Goal: Download file/media

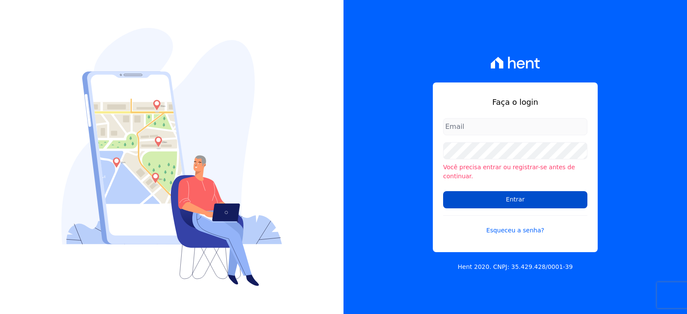
type input "financeiro3@loulycaixe.com.br"
click at [508, 196] on input "Entrar" at bounding box center [515, 199] width 144 height 17
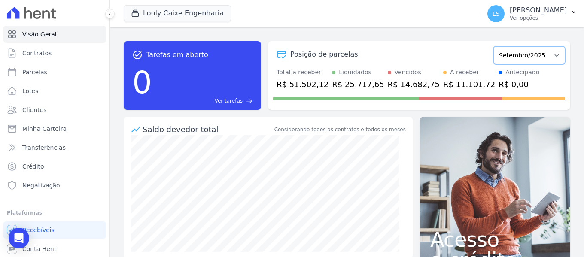
click at [550, 56] on select "Setembro/2024 Outubro/2024 Novembro/2024 Dezembro/2024 Janeiro/2025 Fevereiro/2…" at bounding box center [529, 55] width 72 height 18
click at [571, 8] on button "LS [PERSON_NAME] Ver opções" at bounding box center [531, 14] width 103 height 24
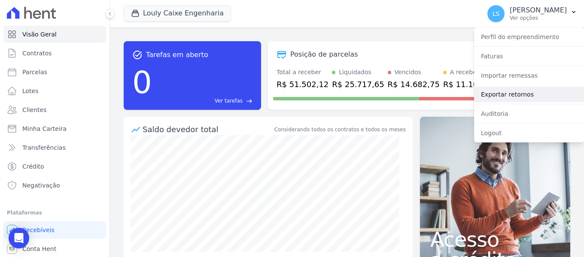
click at [543, 92] on link "Exportar retornos" at bounding box center [529, 94] width 110 height 15
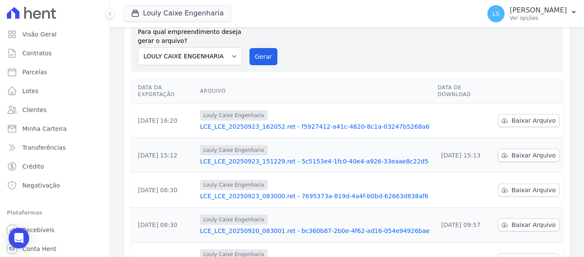
scroll to position [86, 0]
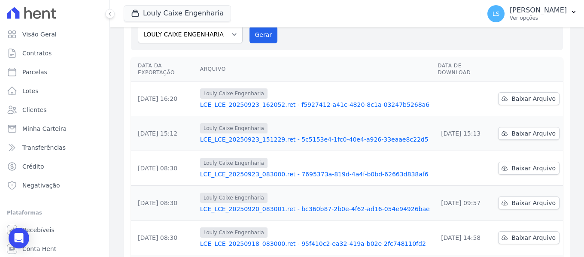
click at [347, 170] on link "LCE_LCE_20250923_083000.ret - 7695373a-819d-4a4f-b0bd-62663d838af6" at bounding box center [315, 174] width 230 height 9
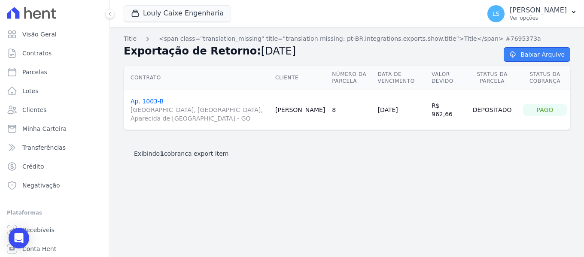
click at [535, 54] on link "Baixar Arquivo" at bounding box center [536, 54] width 67 height 15
click at [282, 63] on div "Contrato Cliente Número da Parcela Data de Vencimento Valor devido Status da Pa…" at bounding box center [347, 97] width 474 height 71
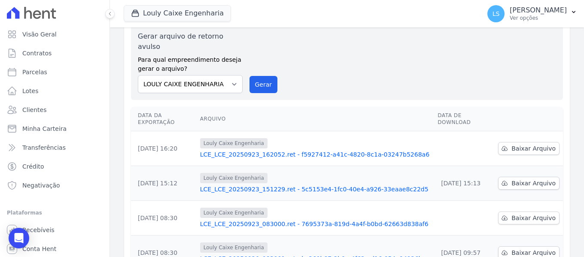
scroll to position [86, 0]
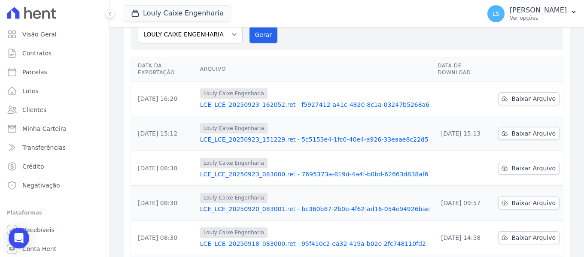
click at [321, 135] on link "LCE_LCE_20250923_151229.ret - 5c5153e4-1fc0-40e4-a926-33eaae8c22d5" at bounding box center [315, 139] width 230 height 9
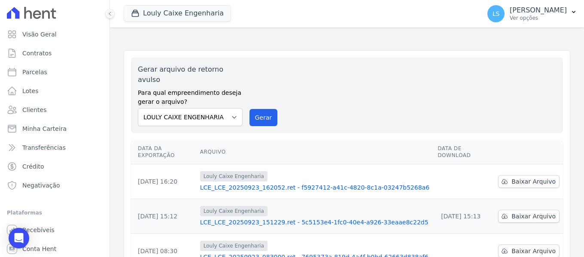
scroll to position [86, 0]
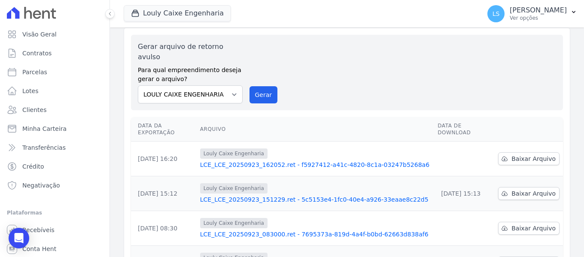
click at [290, 160] on link "LCE_LCE_20250923_162052.ret - f5927412-a41c-4820-8c1a-03247b5268a6" at bounding box center [315, 164] width 230 height 9
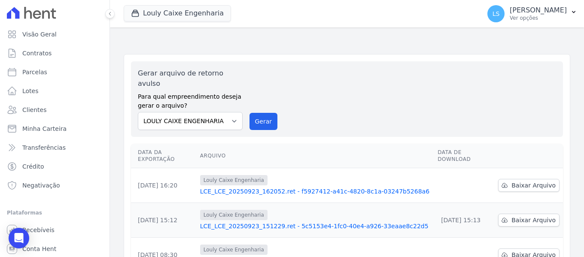
scroll to position [43, 0]
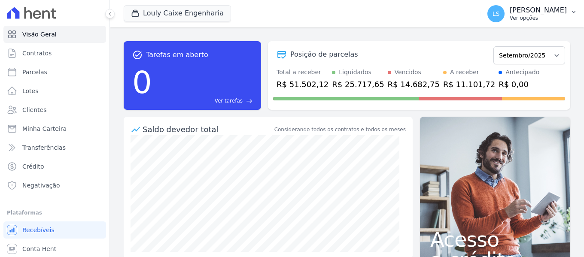
click at [532, 14] on p "[PERSON_NAME]" at bounding box center [537, 10] width 57 height 9
click at [569, 12] on button "LS [PERSON_NAME] Ver opções" at bounding box center [531, 14] width 103 height 24
click at [571, 11] on icon "button" at bounding box center [573, 12] width 7 height 7
click at [579, 12] on button "LS [PERSON_NAME] Ver opções" at bounding box center [531, 14] width 103 height 24
click at [574, 11] on icon "button" at bounding box center [573, 12] width 7 height 7
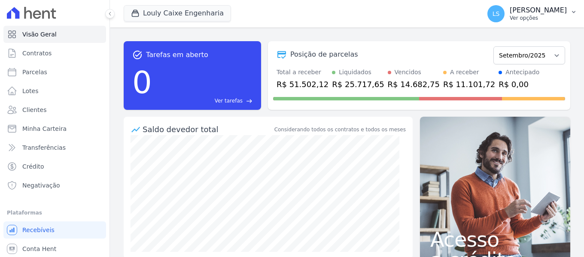
click at [573, 12] on icon "button" at bounding box center [573, 12] width 7 height 7
click at [536, 12] on p "[PERSON_NAME]" at bounding box center [537, 10] width 57 height 9
click at [487, 15] on div "LS [PERSON_NAME] Ver opções" at bounding box center [526, 13] width 79 height 17
click at [528, 11] on p "[PERSON_NAME]" at bounding box center [537, 10] width 57 height 9
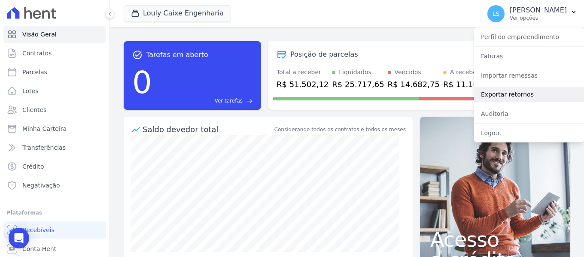
click at [491, 94] on link "Exportar retornos" at bounding box center [529, 94] width 110 height 15
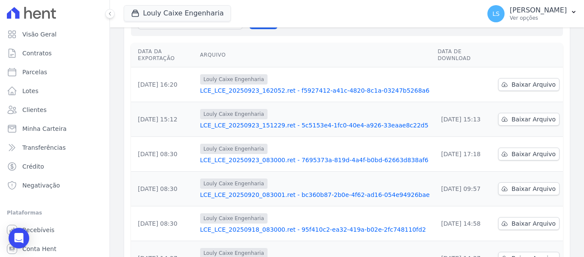
scroll to position [129, 0]
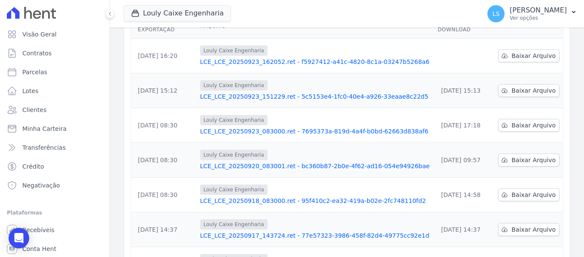
click at [330, 57] on link "LCE_LCE_20250923_162052.ret - f5927412-a41c-4820-8c1a-03247b5268a6" at bounding box center [315, 61] width 230 height 9
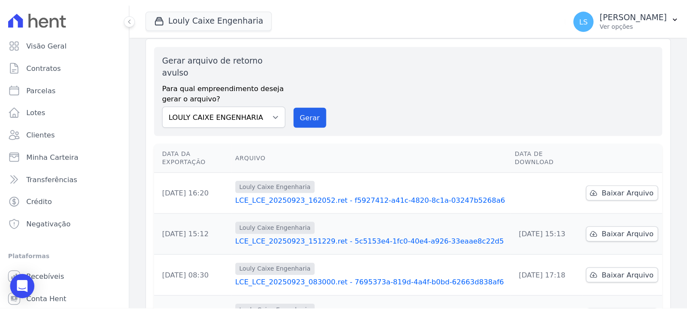
scroll to position [86, 0]
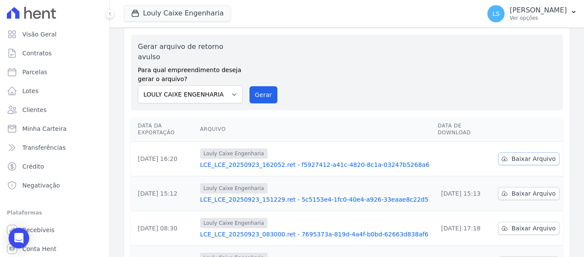
click at [535, 154] on span "Baixar Arquivo" at bounding box center [533, 158] width 44 height 9
click at [312, 87] on div "Gerar arquivo de retorno avulso Para qual empreendimento deseja gerar o arquivo…" at bounding box center [347, 73] width 418 height 62
